Goal: Information Seeking & Learning: Find specific fact

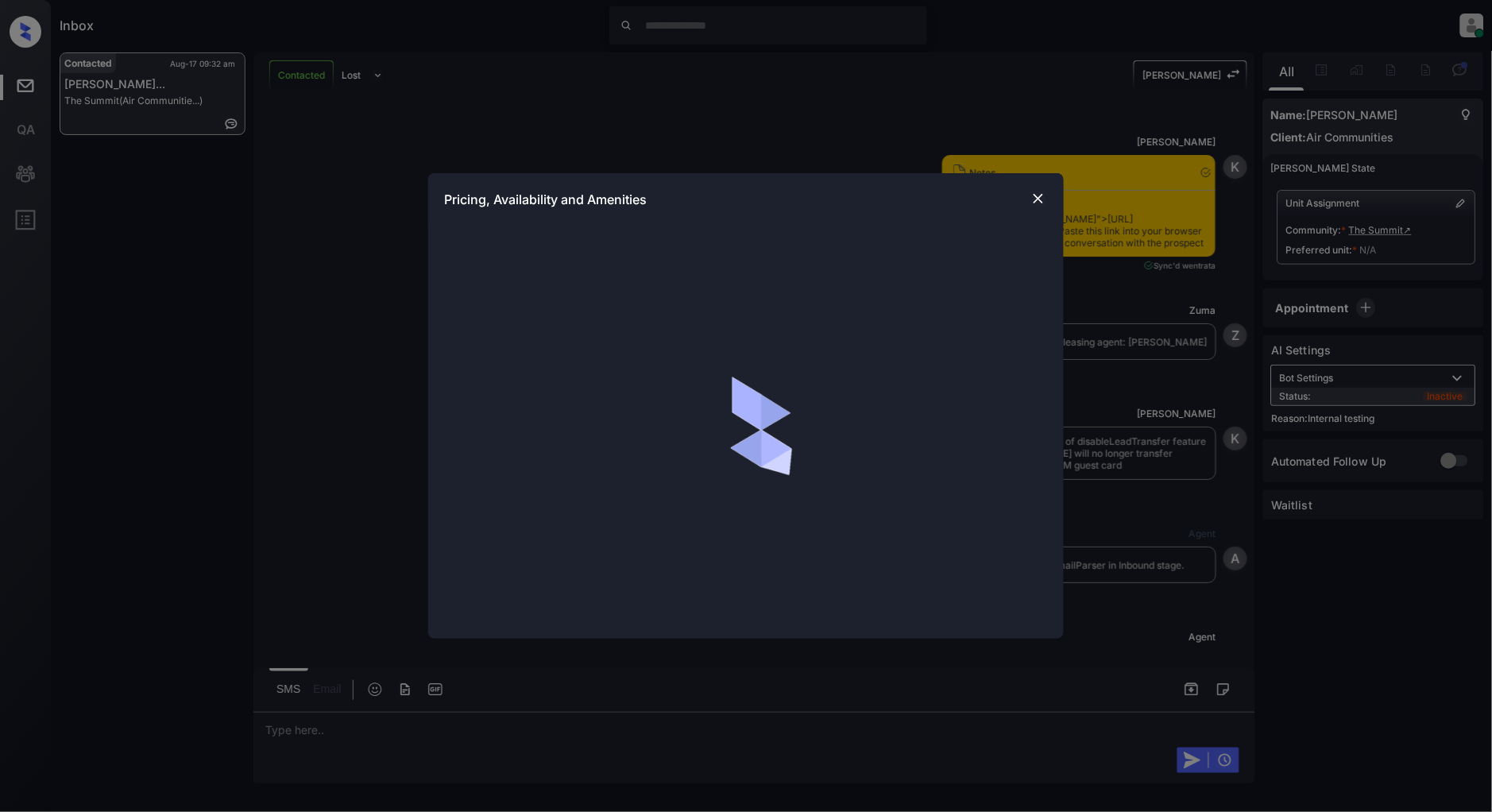
scroll to position [7098, 0]
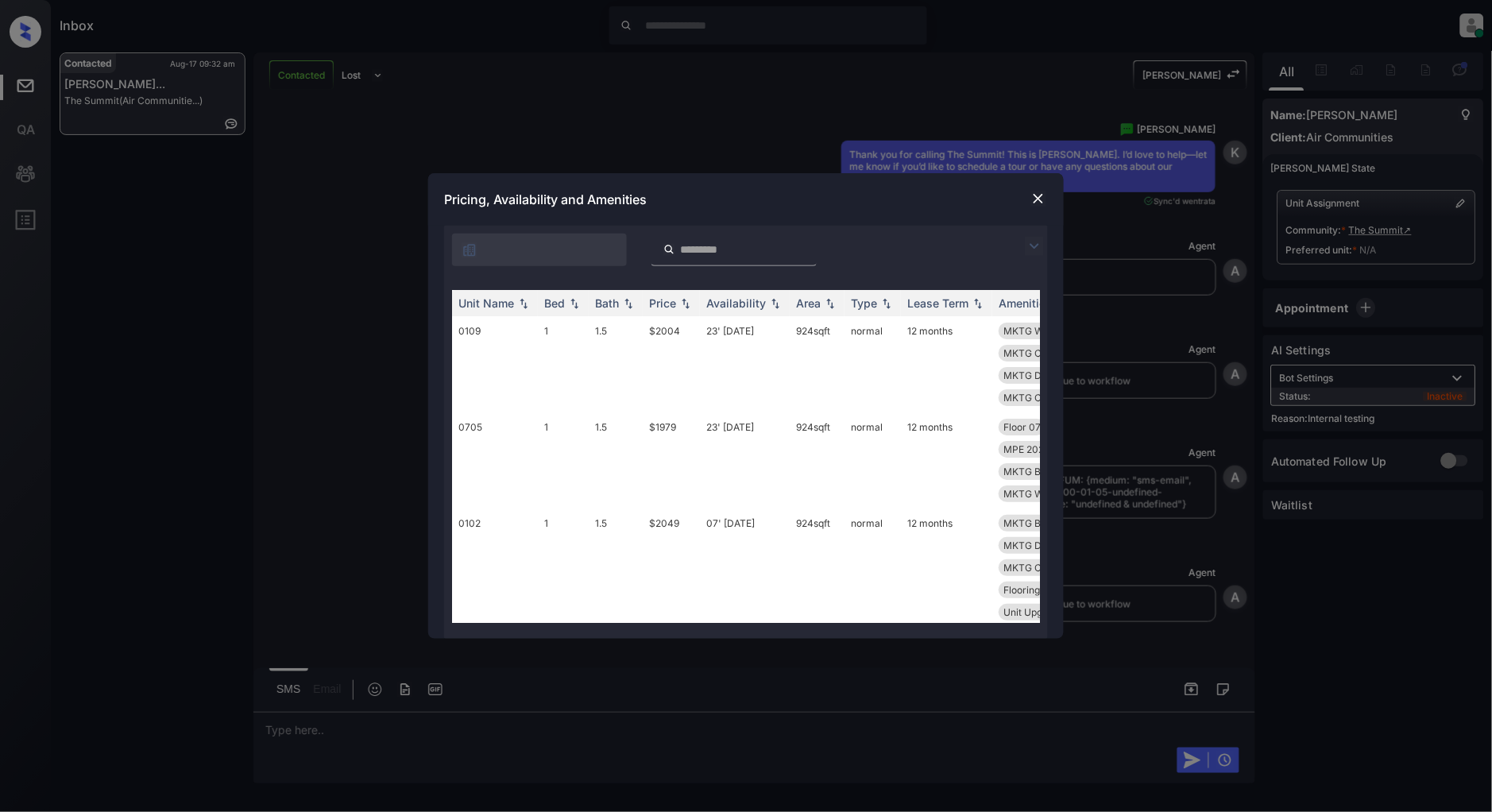
click at [1032, 250] on img at bounding box center [1034, 246] width 19 height 19
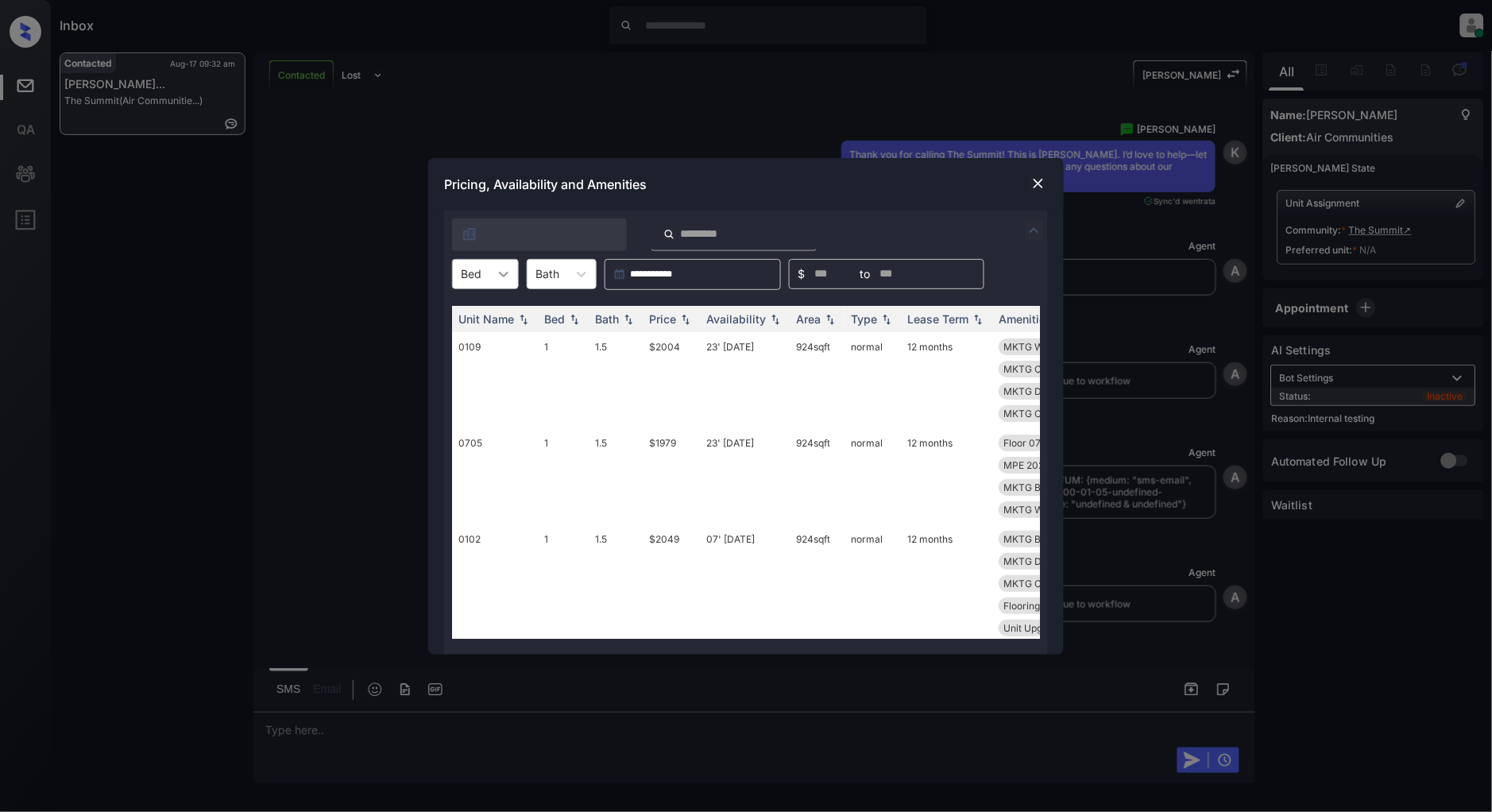
click at [491, 278] on div at bounding box center [504, 274] width 29 height 29
click at [356, 355] on div "**********" at bounding box center [746, 406] width 1492 height 812
click at [501, 275] on icon at bounding box center [503, 274] width 16 height 16
click at [465, 344] on div "2" at bounding box center [485, 342] width 66 height 29
click at [684, 320] on img at bounding box center [686, 318] width 16 height 11
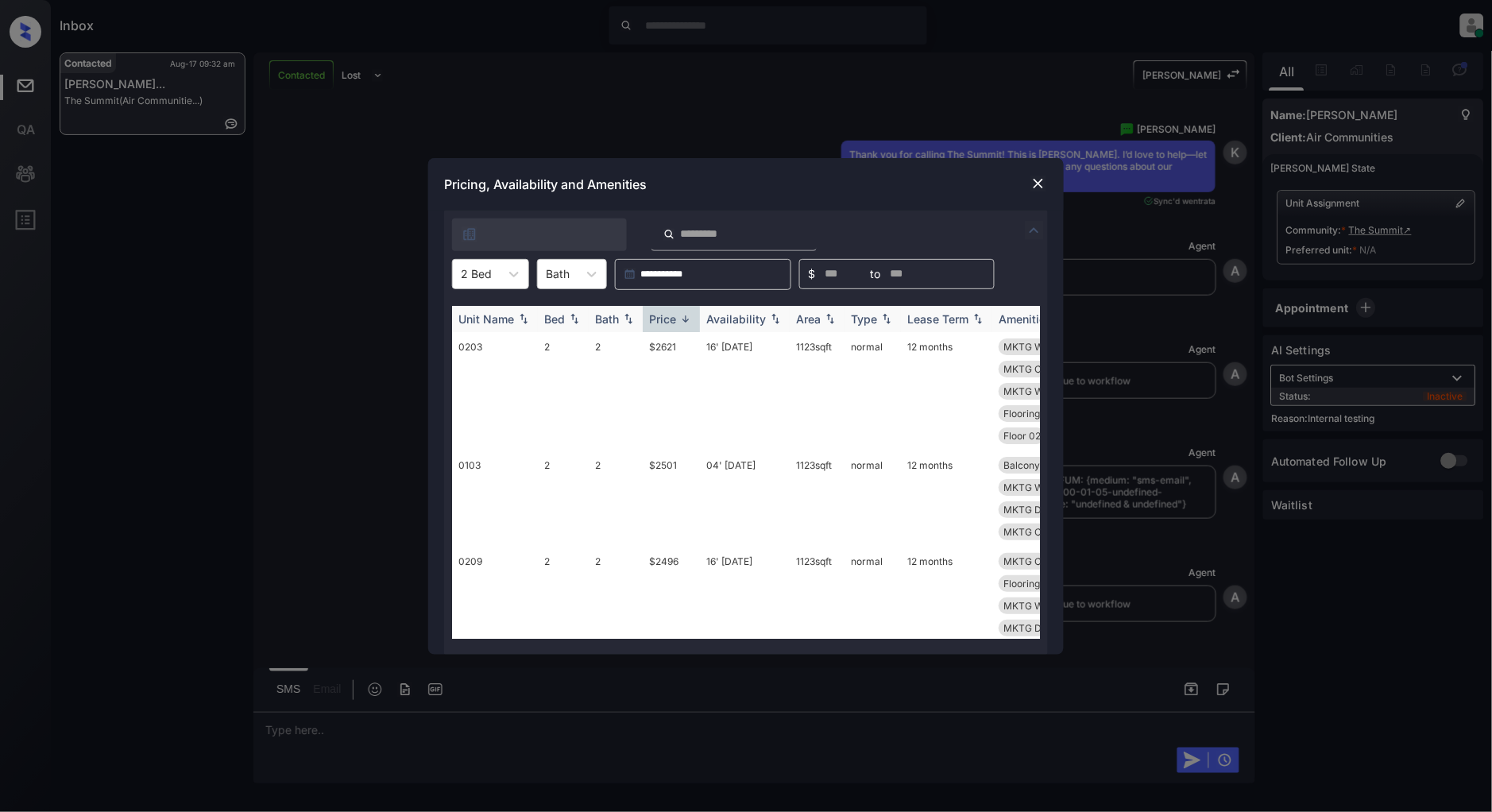
click at [684, 320] on img at bounding box center [686, 319] width 16 height 12
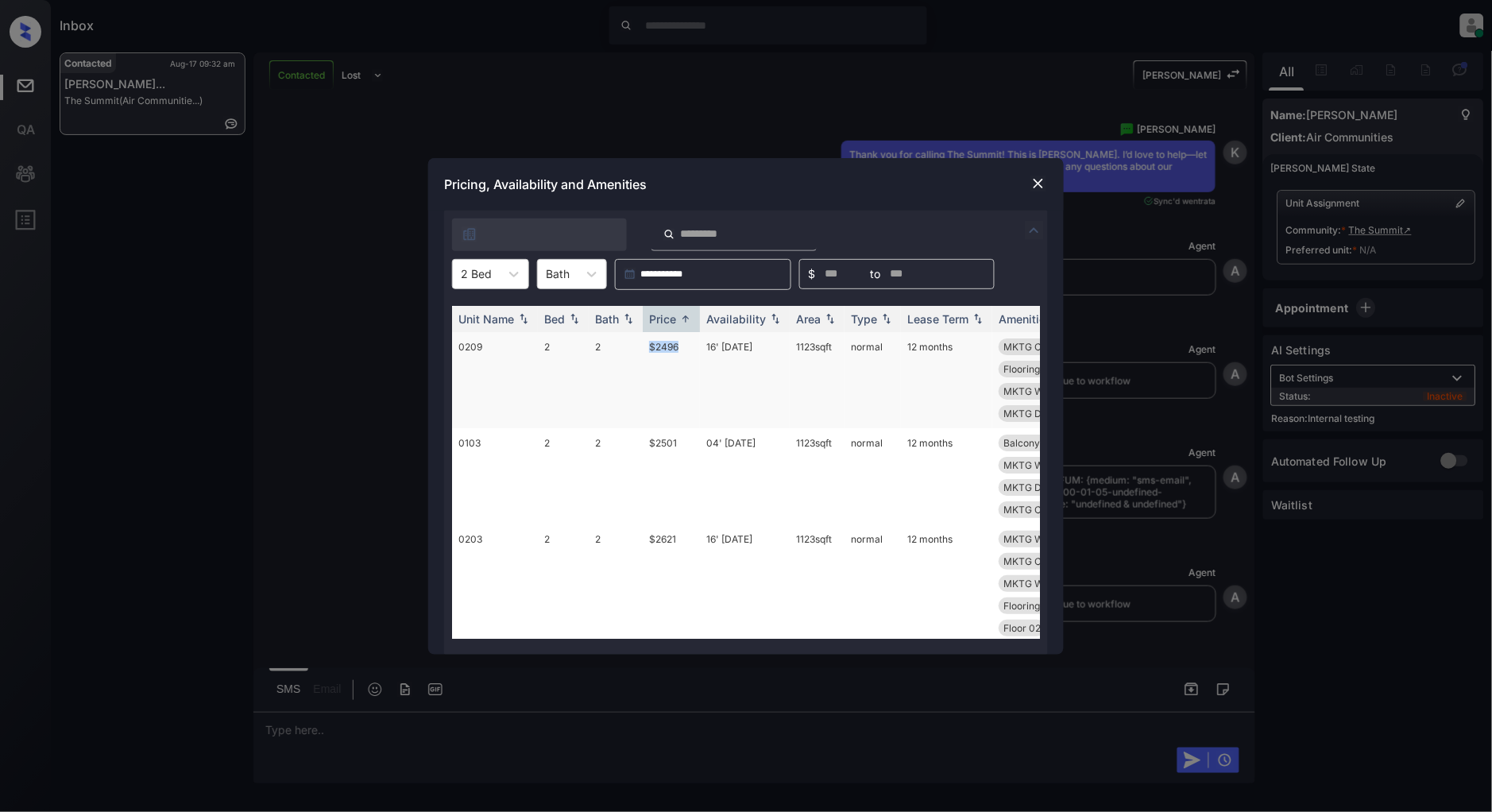
drag, startPoint x: 686, startPoint y: 349, endPoint x: 633, endPoint y: 352, distance: 53.1
click at [633, 352] on tr "0209 2 2 $2496 16' [DATE] sqft normal 12 months MKTG Closet Wal... MKTG Ceiling…" at bounding box center [867, 380] width 830 height 96
copy tr "$2496"
click at [1035, 191] on img at bounding box center [1038, 183] width 16 height 16
